Goal: Find contact information: Obtain details needed to contact an individual or organization

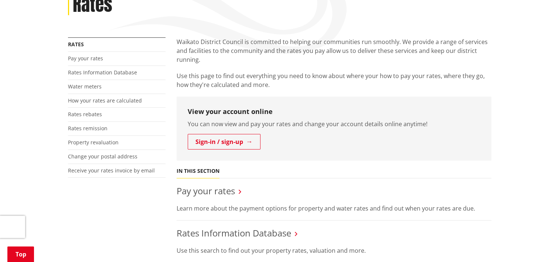
scroll to position [71, 0]
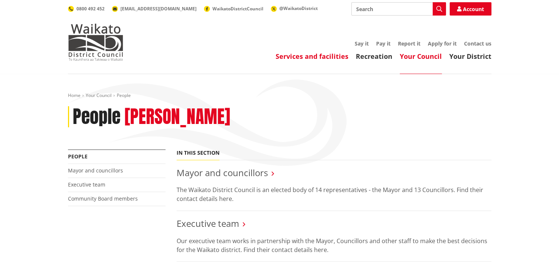
click at [308, 57] on link "Services and facilities" at bounding box center [312, 56] width 73 height 9
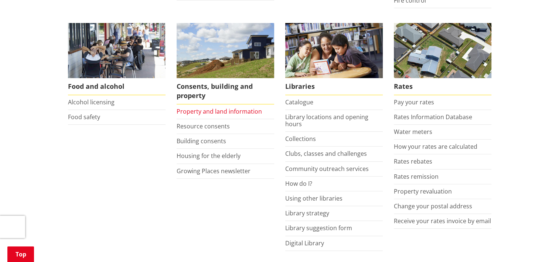
scroll to position [296, 0]
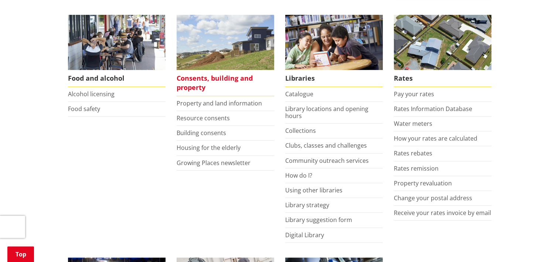
click at [206, 80] on span "Consents, building and property" at bounding box center [226, 83] width 98 height 26
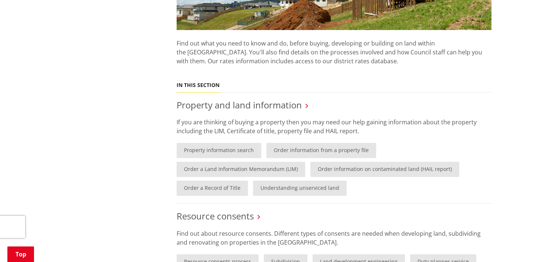
scroll to position [111, 0]
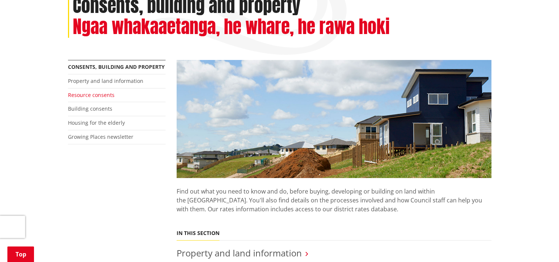
click at [89, 94] on link "Resource consents" at bounding box center [91, 94] width 47 height 7
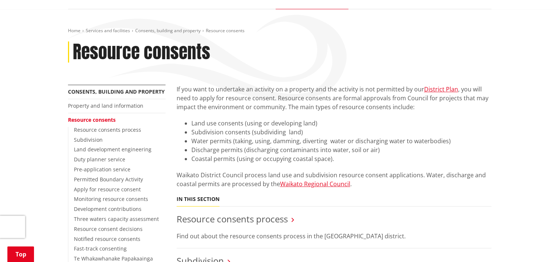
scroll to position [111, 0]
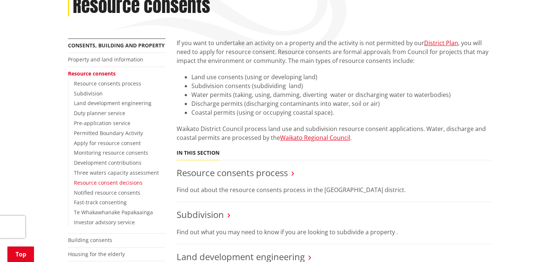
click at [113, 182] on link "Resource consent decisions" at bounding box center [108, 182] width 69 height 7
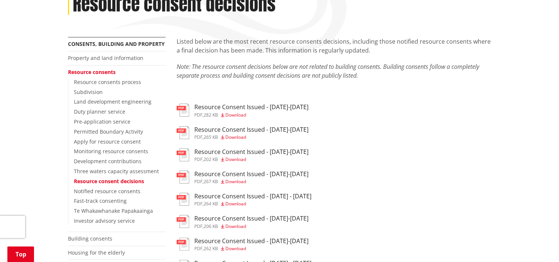
scroll to position [111, 0]
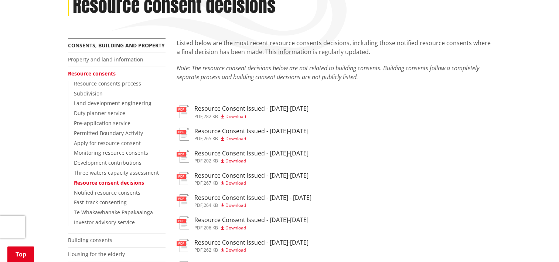
click at [185, 112] on img at bounding box center [183, 111] width 13 height 13
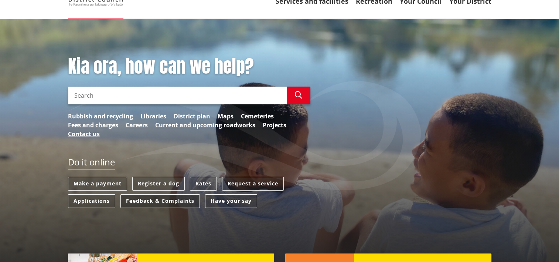
scroll to position [37, 0]
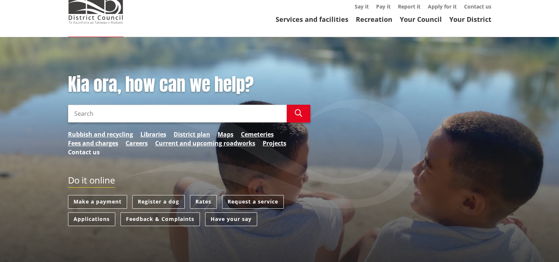
click at [87, 152] on link "Contact us" at bounding box center [84, 152] width 32 height 9
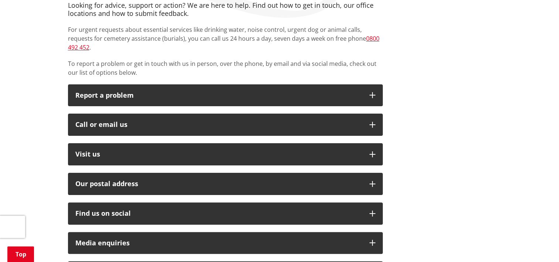
scroll to position [111, 0]
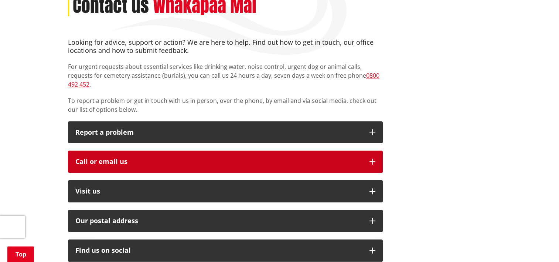
click at [106, 158] on div "Call or email us" at bounding box center [218, 161] width 287 height 7
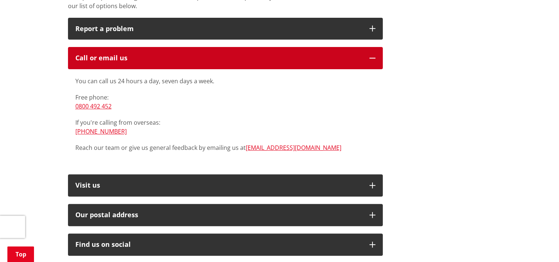
scroll to position [222, 0]
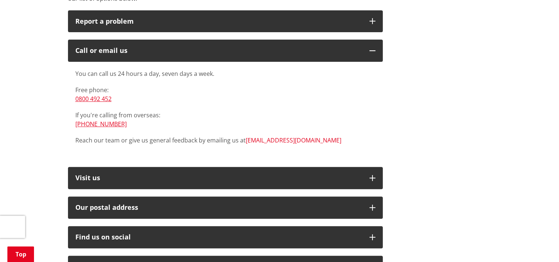
click at [264, 136] on link "[EMAIL_ADDRESS][DOMAIN_NAME]" at bounding box center [294, 140] width 96 height 8
